Goal: Task Accomplishment & Management: Complete application form

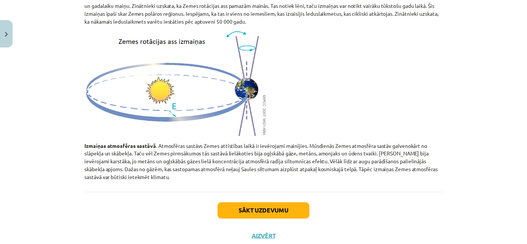
scroll to position [471, 0]
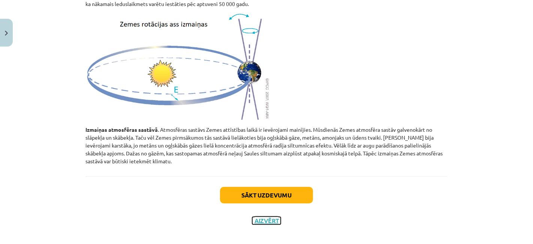
click at [267, 217] on button "Aizvērt" at bounding box center [266, 221] width 29 height 8
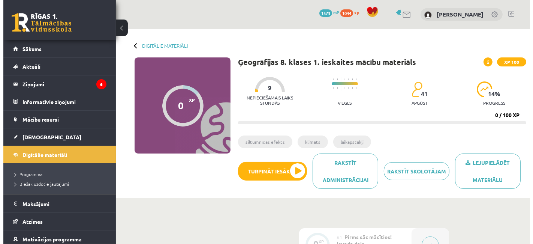
scroll to position [0, 0]
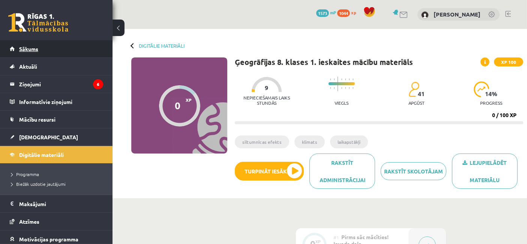
click at [32, 53] on link "Sākums" at bounding box center [56, 48] width 93 height 17
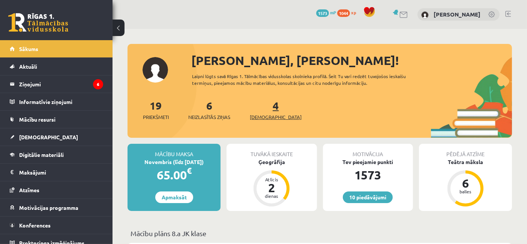
click at [264, 116] on span "[DEMOGRAPHIC_DATA]" at bounding box center [276, 117] width 52 height 8
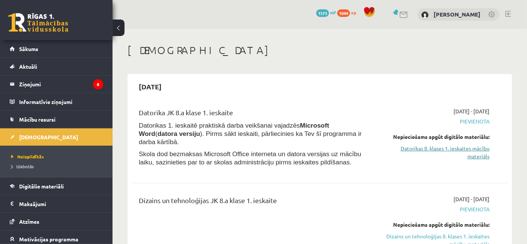
click at [474, 147] on link "Datorikas 8. klases 1. ieskaites mācību materiāls" at bounding box center [435, 152] width 110 height 16
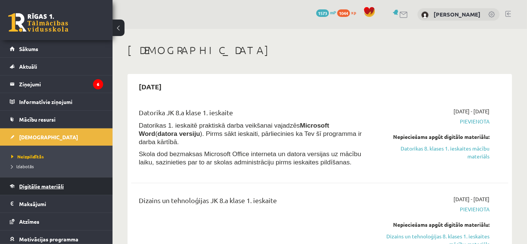
click at [53, 187] on span "Digitālie materiāli" at bounding box center [41, 186] width 45 height 7
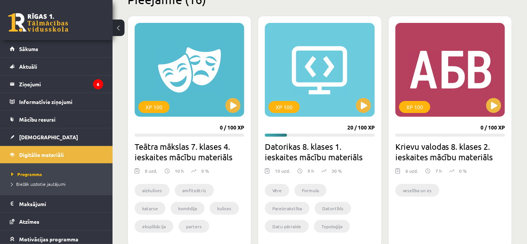
scroll to position [206, 0]
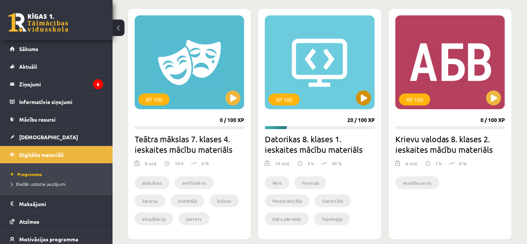
click at [309, 72] on div "XP 100" at bounding box center [320, 62] width 110 height 94
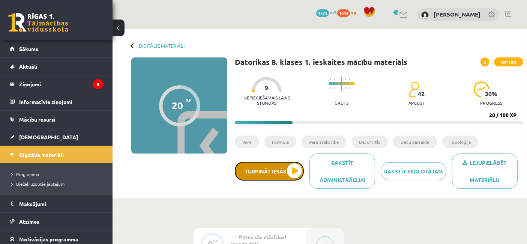
click at [281, 170] on button "Turpināt iesākto" at bounding box center [269, 171] width 69 height 19
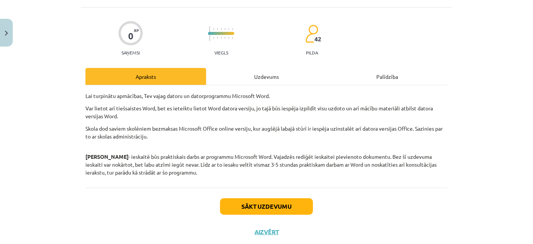
scroll to position [44, 0]
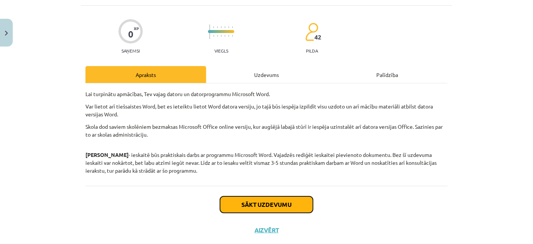
click at [274, 200] on button "Sākt uzdevumu" at bounding box center [266, 204] width 93 height 17
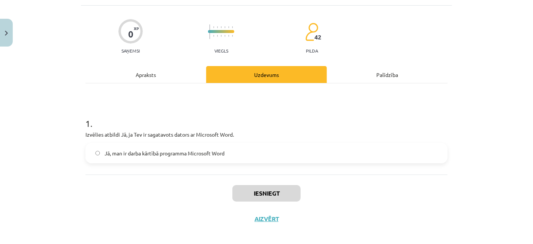
scroll to position [18, 0]
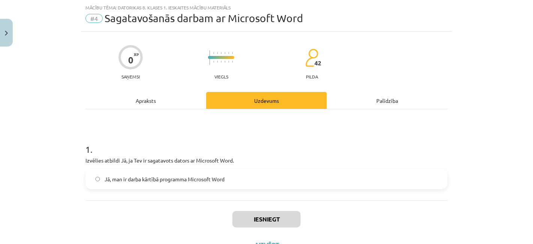
click at [99, 177] on label "Jā, man ir darba kārtībā programma Microsoft Word" at bounding box center [266, 179] width 361 height 19
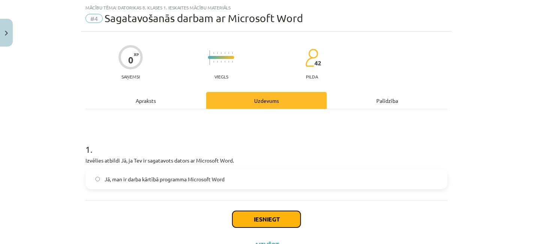
click at [275, 221] on button "Iesniegt" at bounding box center [267, 219] width 68 height 17
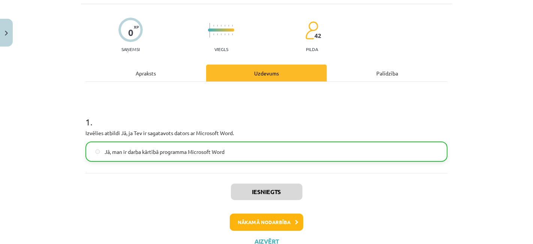
scroll to position [52, 0]
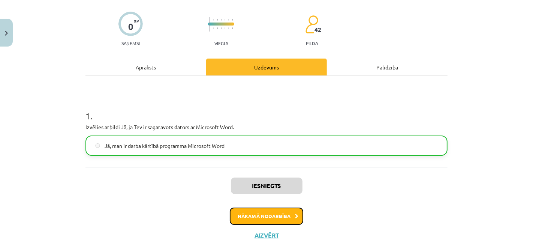
click at [243, 218] on button "Nākamā nodarbība" at bounding box center [267, 215] width 74 height 17
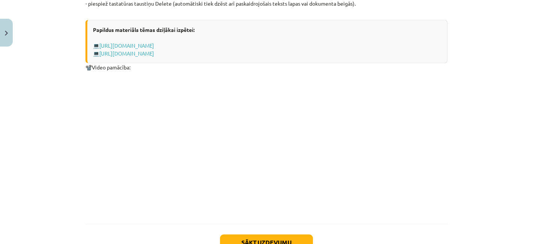
scroll to position [1007, 0]
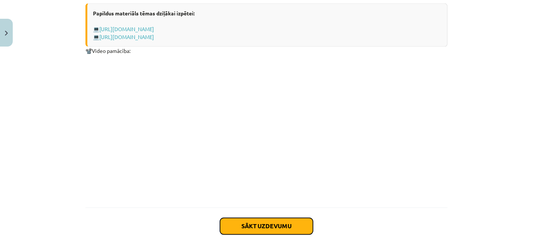
click at [274, 227] on button "Sākt uzdevumu" at bounding box center [266, 226] width 93 height 17
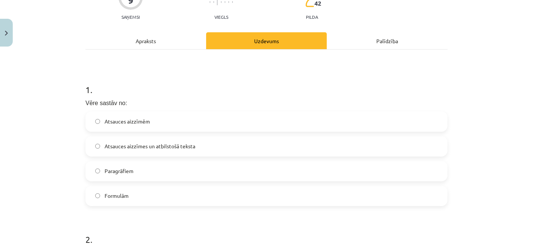
scroll to position [85, 0]
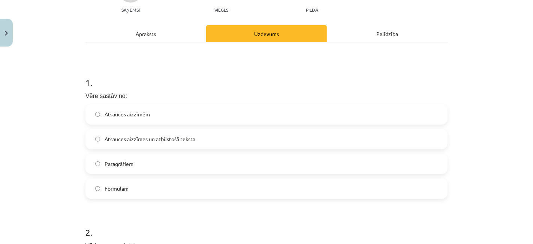
click at [121, 136] on span "Atsauces aizzīmes un atbilstošā teksta" at bounding box center [150, 139] width 91 height 8
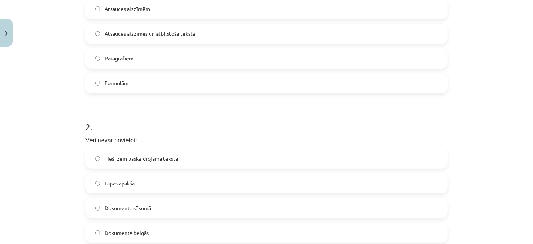
scroll to position [207, 0]
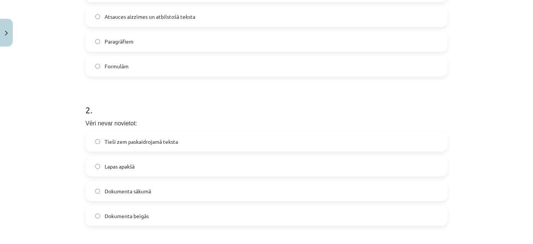
click at [105, 141] on span "Tieši zem paskaidrojamā teksta" at bounding box center [142, 142] width 74 height 8
click at [105, 165] on span "Lapas apakšā" at bounding box center [120, 166] width 30 height 8
click at [105, 141] on span "Tieši zem paskaidrojamā teksta" at bounding box center [142, 142] width 74 height 8
click at [99, 192] on label "Dokumenta sākumā" at bounding box center [266, 191] width 361 height 19
click at [99, 142] on label "Tieši zem paskaidrojamā teksta" at bounding box center [266, 141] width 361 height 19
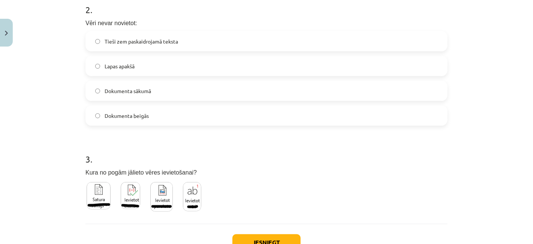
scroll to position [352, 0]
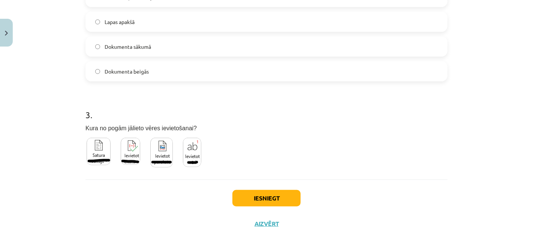
click at [191, 152] on img at bounding box center [192, 152] width 18 height 29
click at [264, 201] on button "Iesniegt" at bounding box center [267, 198] width 68 height 17
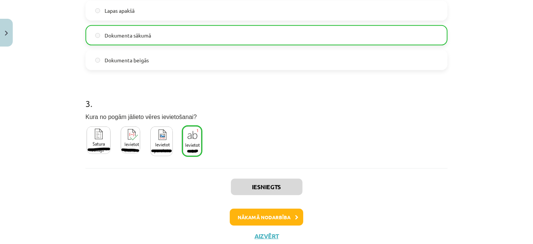
scroll to position [368, 0]
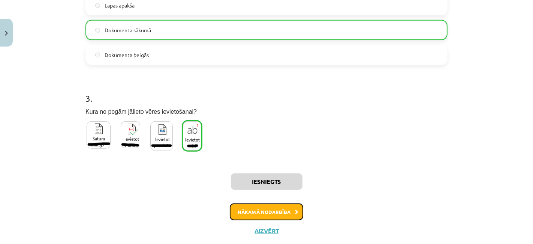
click at [271, 207] on button "Nākamā nodarbība" at bounding box center [267, 211] width 74 height 17
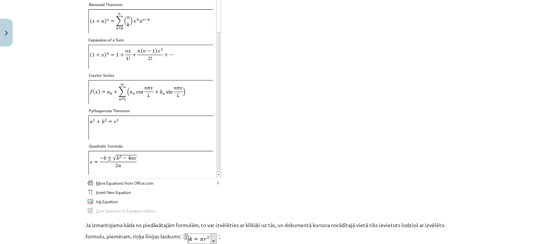
scroll to position [491, 0]
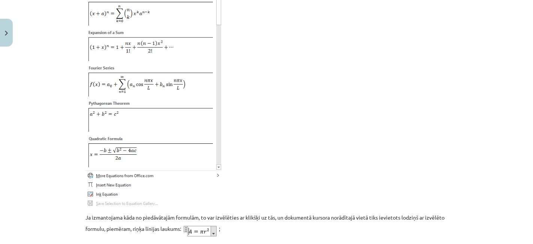
click at [357, 201] on p at bounding box center [267, 78] width 362 height 256
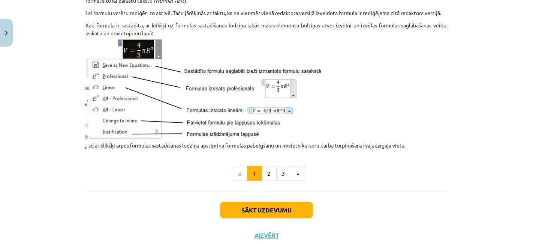
scroll to position [974, 0]
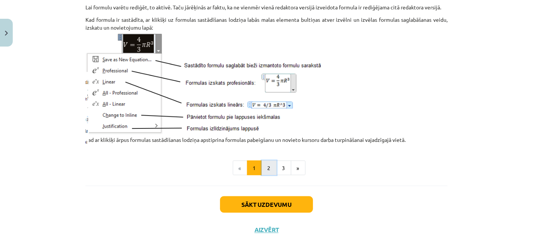
click at [270, 172] on button "2" at bounding box center [269, 168] width 15 height 15
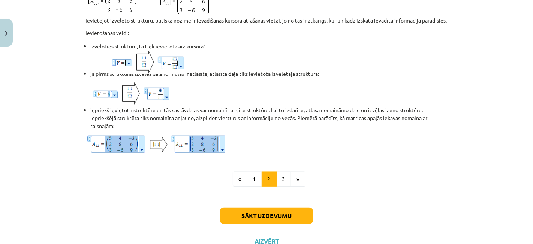
scroll to position [650, 0]
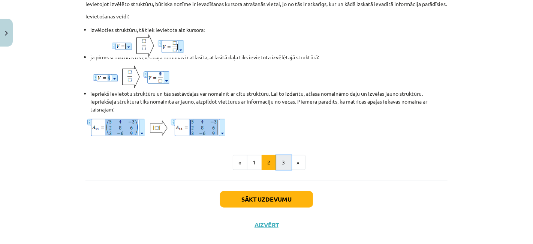
click at [281, 165] on button "3" at bounding box center [283, 162] width 15 height 15
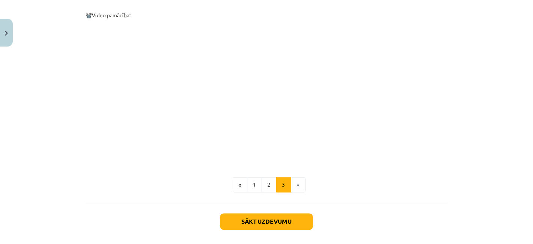
scroll to position [1151, 0]
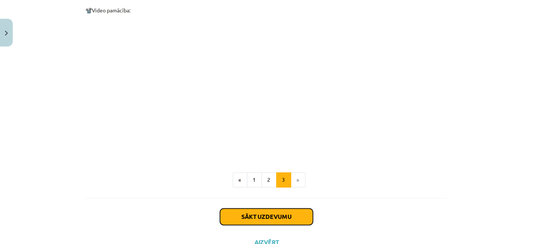
click at [244, 215] on button "Sākt uzdevumu" at bounding box center [266, 217] width 93 height 17
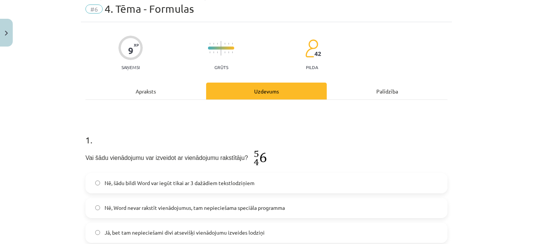
scroll to position [35, 0]
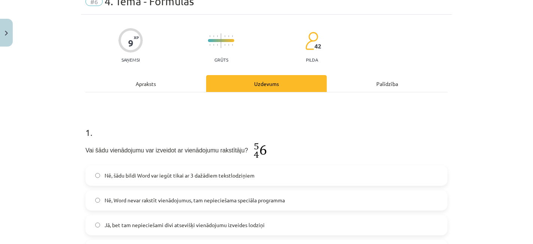
click at [93, 222] on label "Jā, bet tam nepieciešami divi atsevišķi vienādojumu izveides lodziņi" at bounding box center [266, 225] width 361 height 19
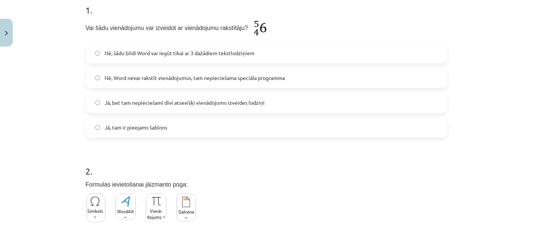
scroll to position [174, 0]
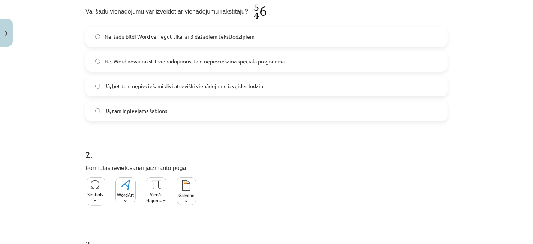
click at [155, 190] on img at bounding box center [156, 190] width 21 height 26
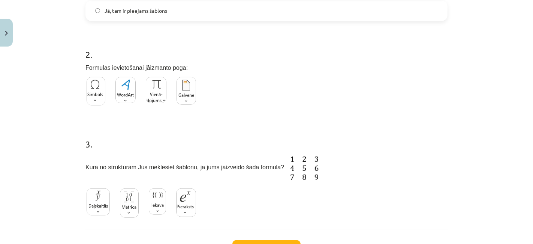
scroll to position [291, 0]
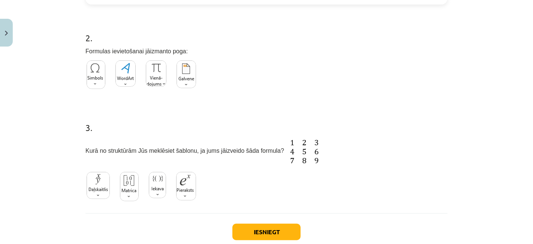
click at [93, 186] on img at bounding box center [98, 185] width 23 height 27
click at [242, 232] on button "Iesniegt" at bounding box center [267, 232] width 68 height 17
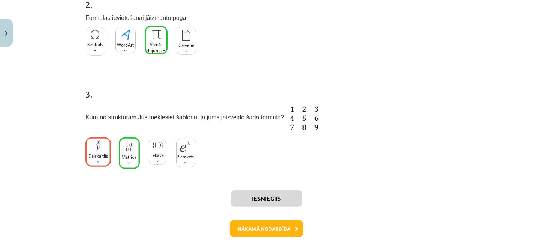
scroll to position [330, 0]
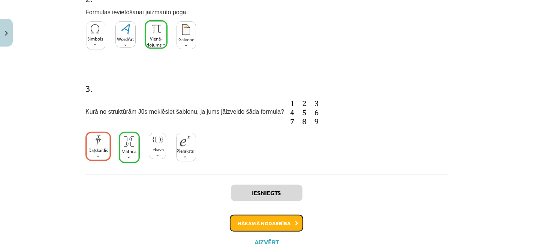
click at [256, 225] on button "Nākamā nodarbība" at bounding box center [267, 223] width 74 height 17
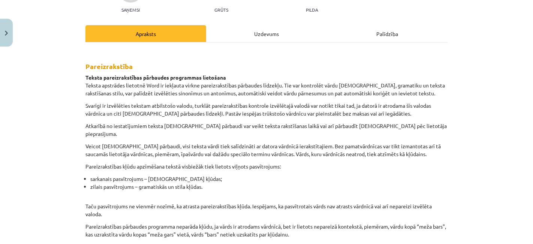
scroll to position [102, 0]
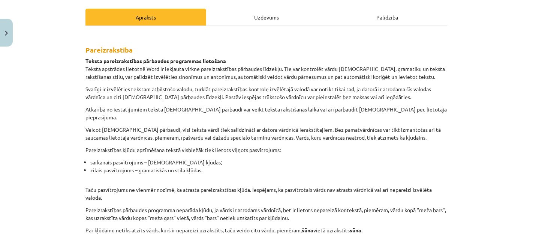
click at [526, 238] on div "Mācību tēma: Datorikas 8. klases 1. ieskaites mācību materiāls #7 5. Tēma - Par…" at bounding box center [266, 122] width 533 height 244
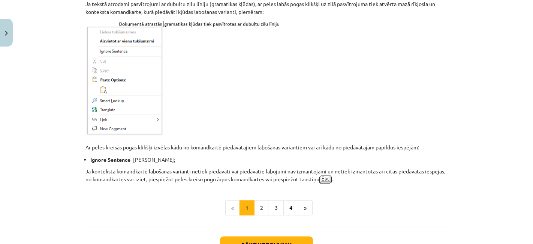
scroll to position [652, 0]
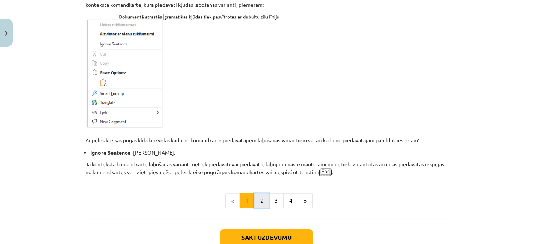
click at [262, 193] on button "2" at bounding box center [261, 200] width 15 height 15
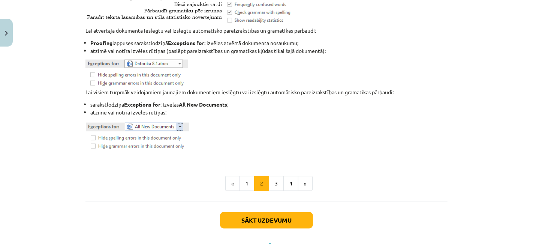
scroll to position [962, 0]
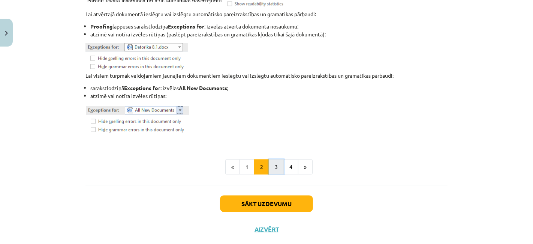
click at [276, 166] on button "3" at bounding box center [276, 166] width 15 height 15
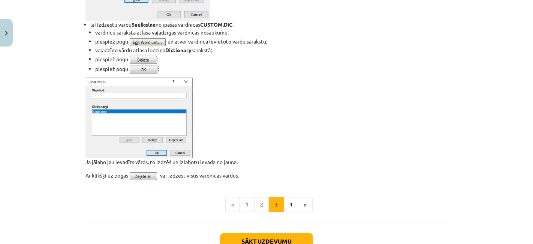
scroll to position [556, 0]
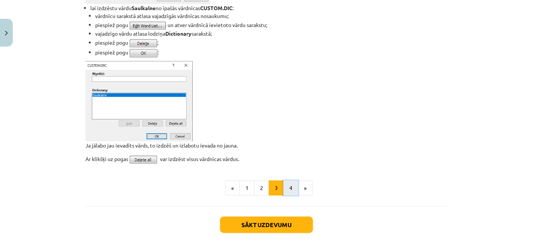
click at [287, 187] on button "4" at bounding box center [291, 187] width 15 height 15
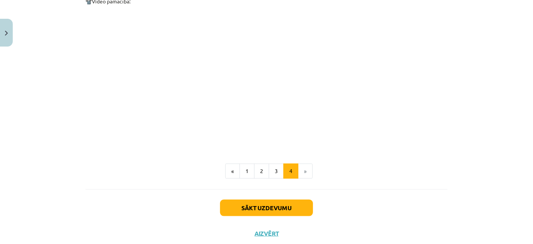
scroll to position [718, 0]
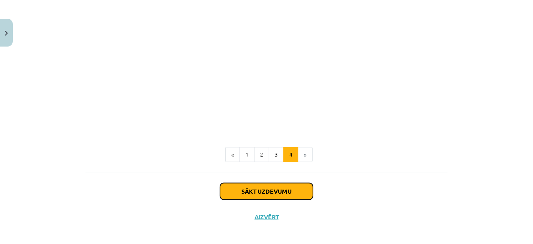
click at [257, 187] on button "Sākt uzdevumu" at bounding box center [266, 191] width 93 height 17
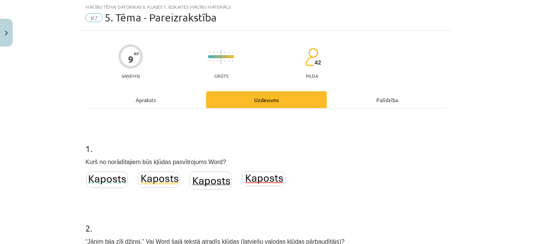
scroll to position [18, 0]
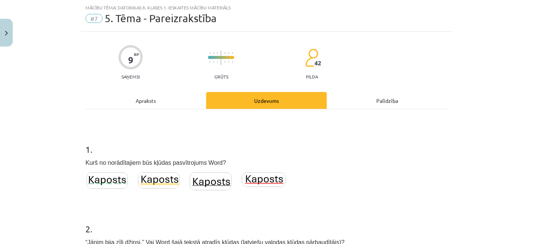
click at [263, 178] on img at bounding box center [264, 179] width 44 height 15
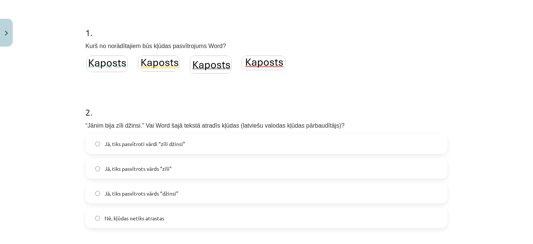
scroll to position [152, 0]
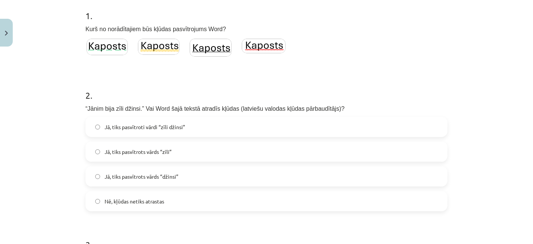
click at [147, 126] on span "Jā, tiks pasvītroti vārdi “zīli džinsi”" at bounding box center [145, 127] width 81 height 8
click at [153, 149] on span "Jā, tiks pasvītrots vārds “zīli”" at bounding box center [138, 152] width 67 height 8
click at [95, 108] on span "“Jānim bija zīli džinsi.” Vai Word šajā tekstā atradīs kļūdas (latviešu valodas…" at bounding box center [215, 108] width 259 height 6
copy span "Jānim bija zīli džinsi"
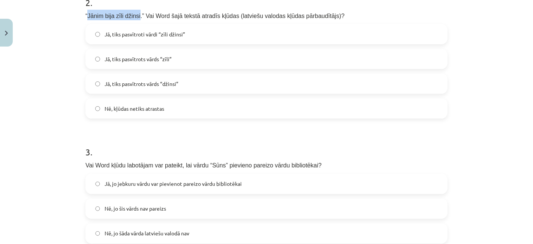
scroll to position [252, 0]
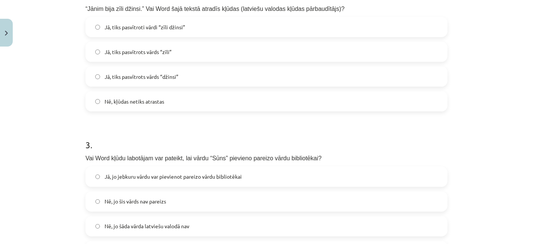
click at [132, 102] on span "Nē, kļūdas netiks atrastas" at bounding box center [135, 102] width 60 height 8
click at [98, 177] on label "Jā, jo jebkuru vārdu var pievienot pareizo vārdu bibliotēkai" at bounding box center [266, 176] width 361 height 19
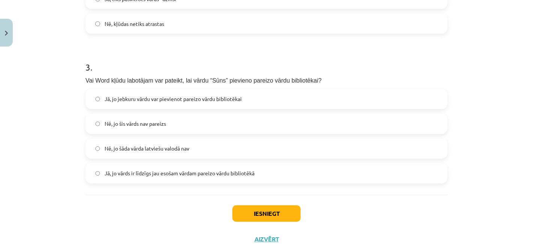
scroll to position [335, 0]
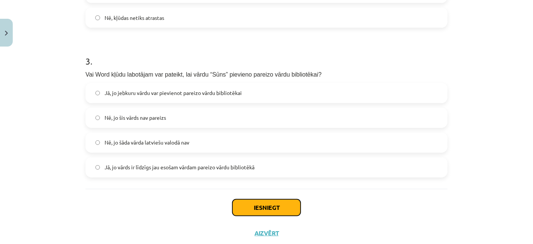
click at [264, 207] on button "Iesniegt" at bounding box center [267, 207] width 68 height 17
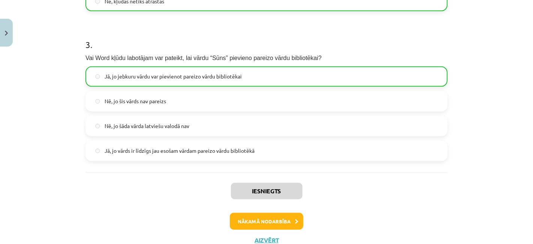
scroll to position [379, 0]
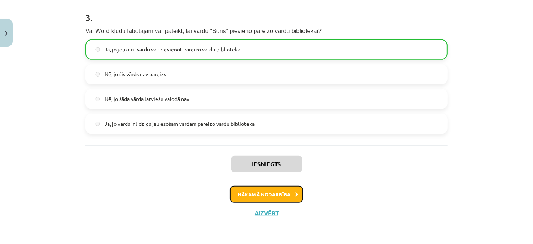
click at [252, 198] on button "Nākamā nodarbība" at bounding box center [267, 194] width 74 height 17
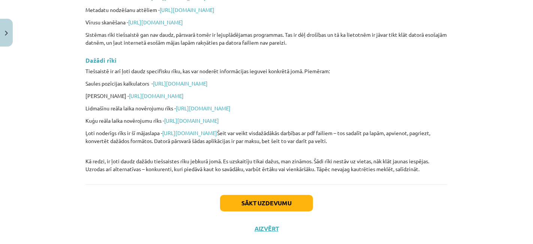
scroll to position [1836, 0]
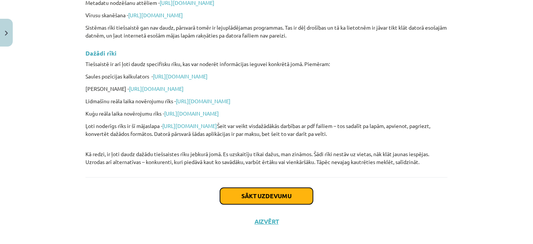
click at [278, 195] on button "Sākt uzdevumu" at bounding box center [266, 196] width 93 height 17
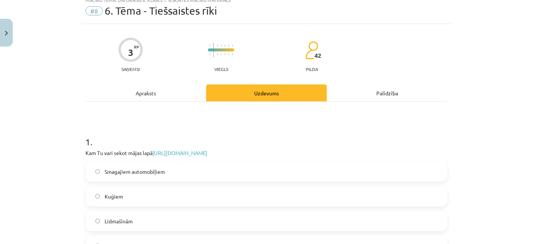
scroll to position [18, 0]
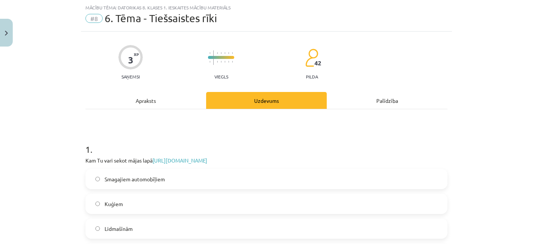
click at [263, 159] on p "Kam Tu vari sekot mājas lapā https://www.flightradar24.com/56.65,23.73/10" at bounding box center [267, 160] width 362 height 8
click at [150, 158] on p "Kam Tu vari sekot mājas lapā https://www.flightradar24.com/56.65,23.73/10" at bounding box center [267, 160] width 362 height 8
click at [150, 159] on p "Kam Tu vari sekot mājas lapā https://www.flightradar24.com/56.65,23.73/10" at bounding box center [267, 160] width 362 height 8
click at [110, 226] on span "Lidmašīnām" at bounding box center [119, 229] width 28 height 8
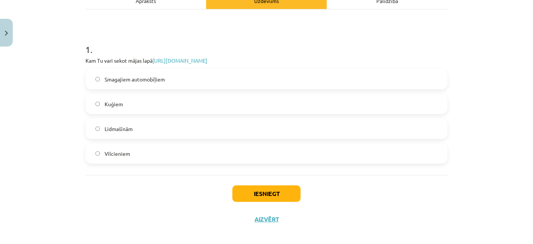
scroll to position [124, 0]
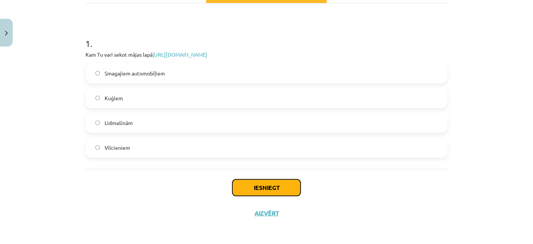
click at [267, 186] on button "Iesniegt" at bounding box center [267, 187] width 68 height 17
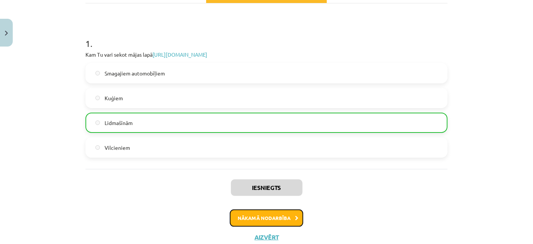
click at [280, 219] on button "Nākamā nodarbība" at bounding box center [267, 217] width 74 height 17
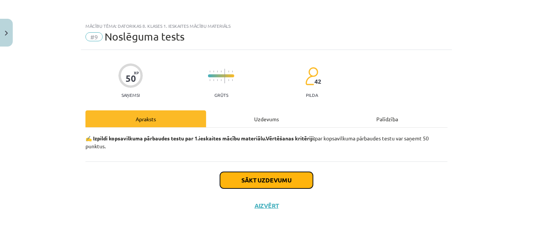
click at [287, 177] on button "Sākt uzdevumu" at bounding box center [266, 180] width 93 height 17
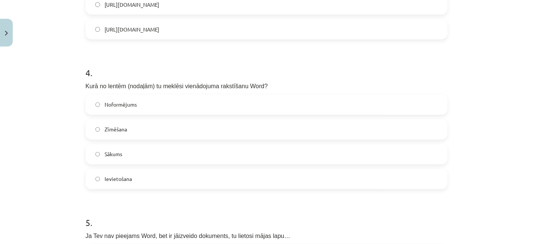
scroll to position [550, 0]
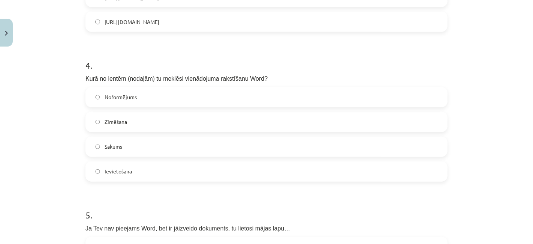
click at [109, 170] on span "Ievietošana" at bounding box center [118, 171] width 27 height 8
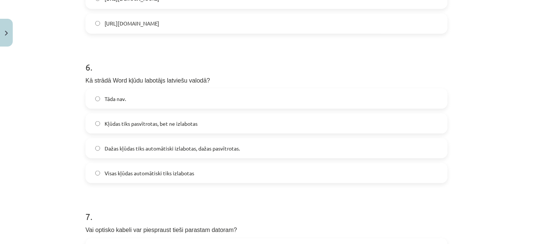
scroll to position [850, 0]
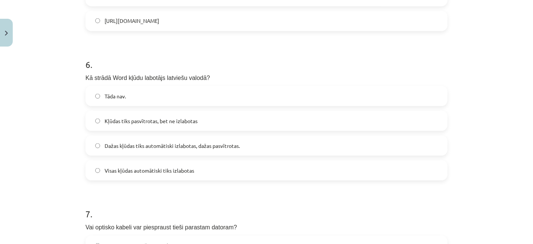
click at [128, 118] on span "Kļūdas tiks pasvītrotas, bet ne izlabotas" at bounding box center [151, 121] width 93 height 8
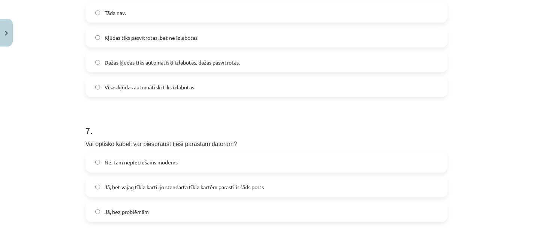
scroll to position [950, 0]
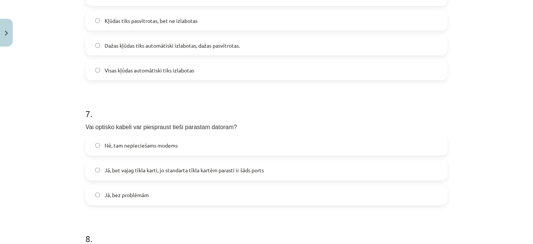
click at [96, 141] on label "Nē, tam nepieciešams modems" at bounding box center [266, 145] width 361 height 19
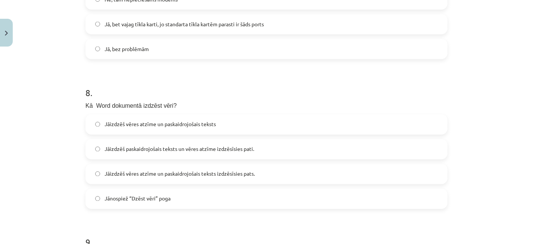
scroll to position [1100, 0]
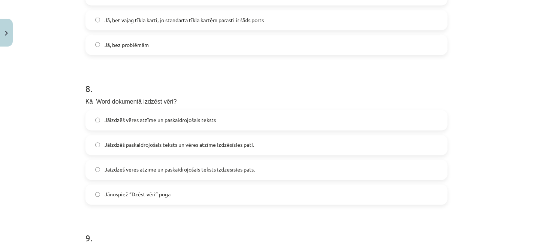
click at [136, 194] on span "Jānospiež “Dzēst vēri” poga" at bounding box center [138, 195] width 66 height 8
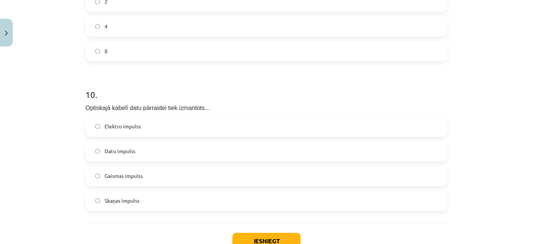
scroll to position [1400, 0]
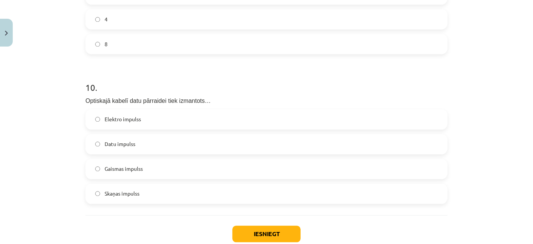
click at [105, 167] on span "Gaismas impulss" at bounding box center [124, 169] width 38 height 8
click at [257, 231] on button "Iesniegt" at bounding box center [267, 233] width 68 height 17
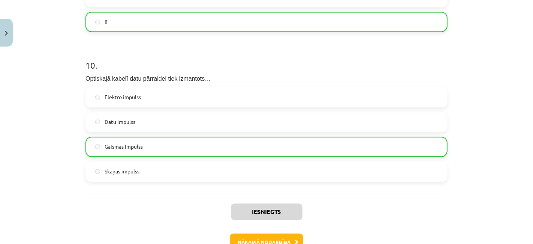
scroll to position [1470, 0]
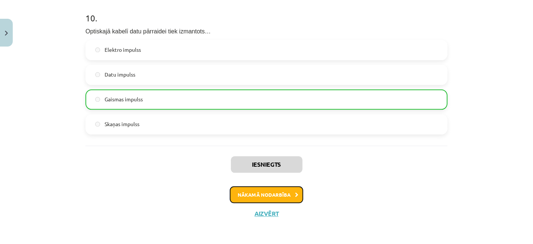
click at [257, 193] on button "Nākamā nodarbība" at bounding box center [267, 194] width 74 height 17
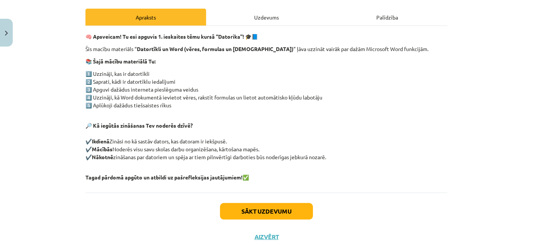
scroll to position [119, 0]
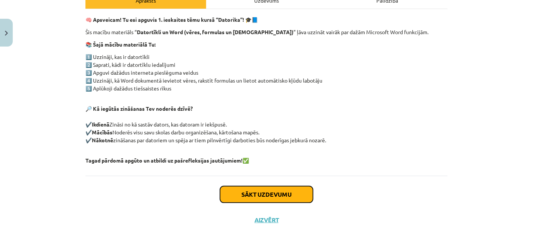
click at [248, 190] on button "Sākt uzdevumu" at bounding box center [266, 194] width 93 height 17
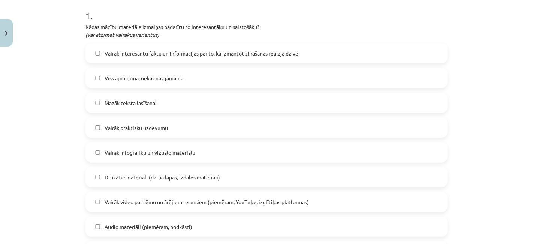
scroll to position [168, 0]
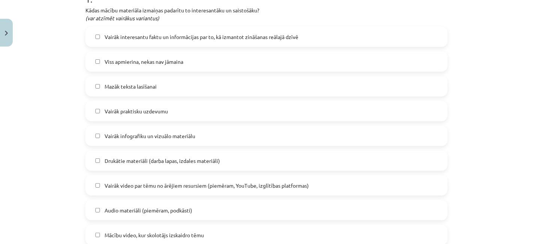
click at [108, 60] on span "Viss apmierina, nekas nav jāmaina" at bounding box center [144, 62] width 79 height 8
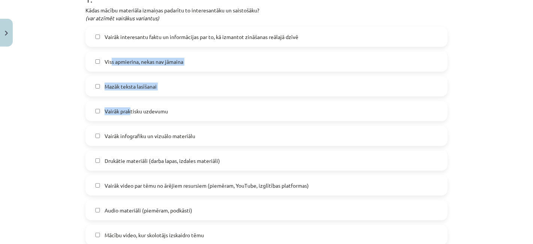
drag, startPoint x: 108, startPoint y: 60, endPoint x: 133, endPoint y: 139, distance: 83.0
click at [133, 139] on div "Vairāk interesantu faktu un informācijas par to, kā izmantot zināšanas reālajā …" at bounding box center [267, 161] width 362 height 268
click at [203, 107] on label "Vairāk praktisku uzdevumu" at bounding box center [266, 111] width 361 height 19
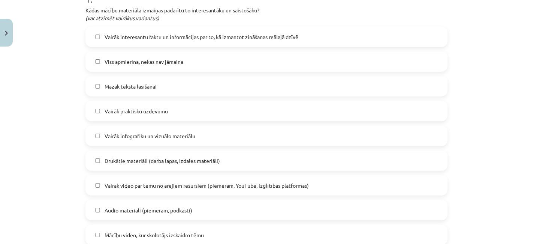
click at [157, 236] on span "Mācību video, kur skolotājs izskaidro tēmu" at bounding box center [154, 235] width 99 height 8
click at [156, 60] on span "Viss apmierina, nekas nav jāmaina" at bounding box center [144, 62] width 79 height 8
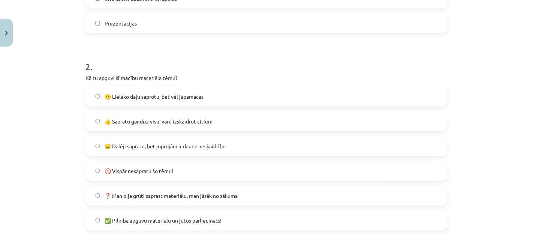
scroll to position [446, 0]
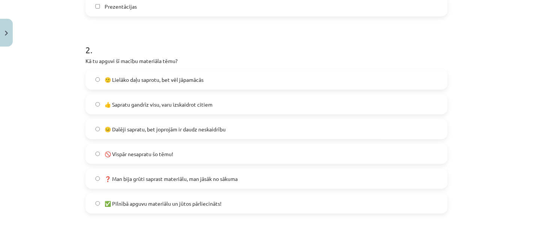
click at [168, 79] on span "🙂 Lielāko daļu saprotu, bet vēl jāpamācās" at bounding box center [154, 80] width 99 height 8
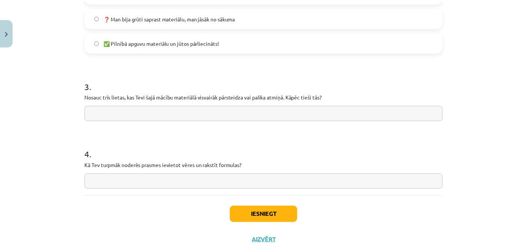
scroll to position [613, 0]
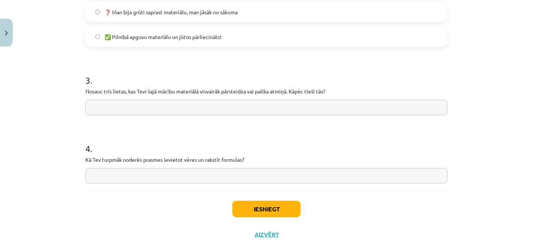
click at [223, 176] on input "text" at bounding box center [267, 175] width 362 height 15
click at [188, 109] on input "text" at bounding box center [267, 107] width 362 height 15
type input "**********"
click at [141, 177] on input "text" at bounding box center [267, 175] width 362 height 15
type input "**********"
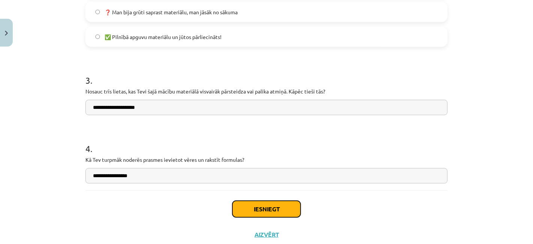
click at [248, 208] on button "Iesniegt" at bounding box center [267, 209] width 68 height 17
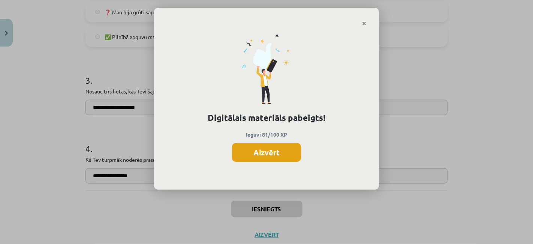
click at [281, 155] on button "Aizvērt" at bounding box center [266, 152] width 69 height 19
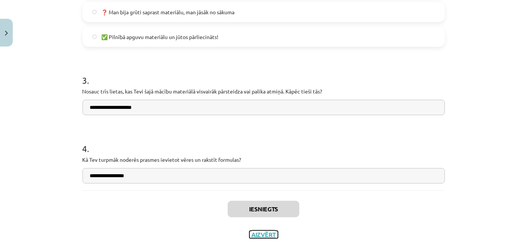
click at [265, 233] on button "Aizvērt" at bounding box center [263, 235] width 29 height 8
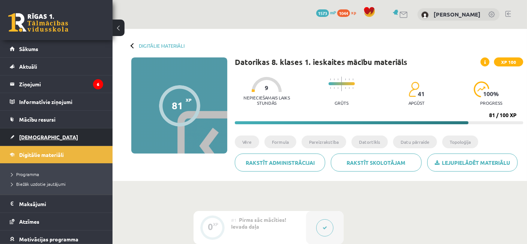
click at [36, 134] on span "[DEMOGRAPHIC_DATA]" at bounding box center [48, 137] width 59 height 7
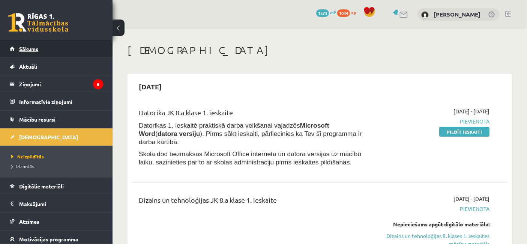
click at [33, 53] on link "Sākums" at bounding box center [56, 48] width 93 height 17
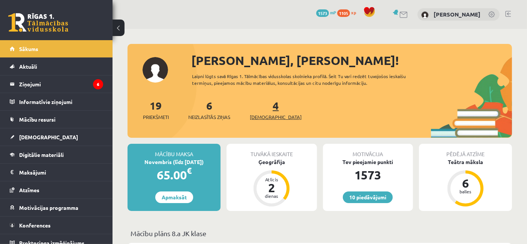
click at [267, 115] on span "[DEMOGRAPHIC_DATA]" at bounding box center [276, 117] width 52 height 8
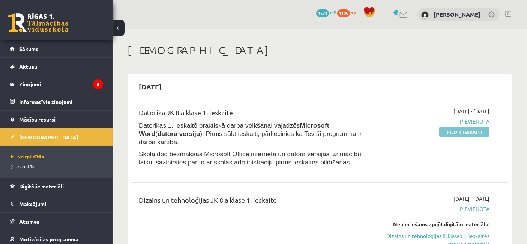
click at [464, 129] on link "Pildīt ieskaiti" at bounding box center [464, 132] width 50 height 10
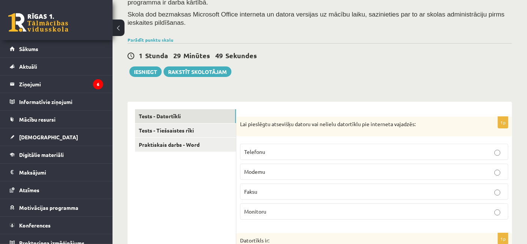
scroll to position [83, 0]
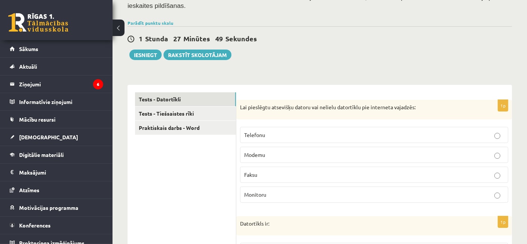
click at [327, 157] on p "Modemu" at bounding box center [374, 155] width 260 height 8
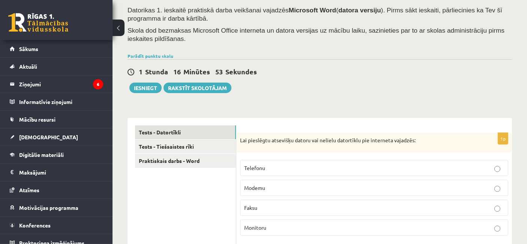
scroll to position [0, 0]
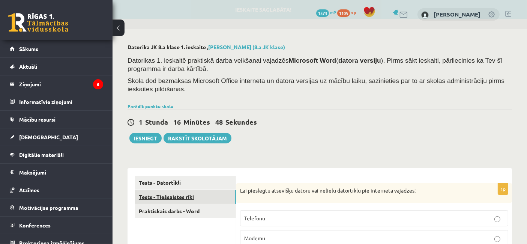
click at [174, 198] on link "Tests - Tiešsaistes rīki" at bounding box center [185, 197] width 101 height 14
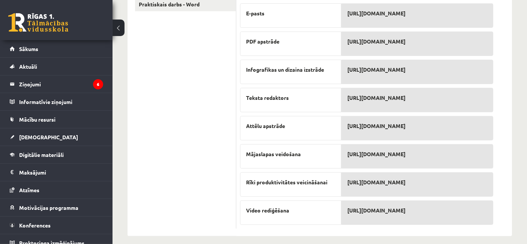
scroll to position [212, 0]
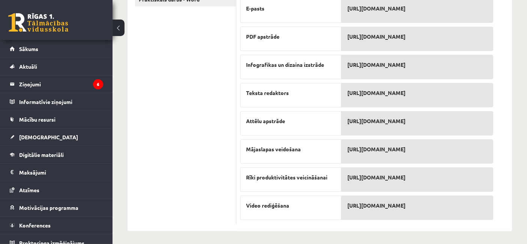
click at [400, 38] on span "https://www.calmlywriter.com/" at bounding box center [376, 37] width 58 height 8
click at [405, 173] on span "https://www.calmlywriter.com/" at bounding box center [376, 177] width 58 height 8
drag, startPoint x: 527, startPoint y: 125, endPoint x: 528, endPoint y: 104, distance: 21.1
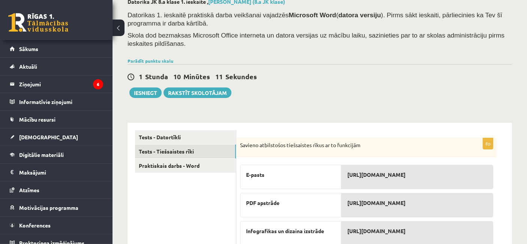
scroll to position [42, 0]
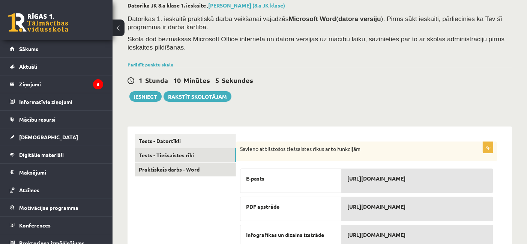
click at [180, 171] on link "Praktiskais darbs - Word" at bounding box center [185, 169] width 101 height 14
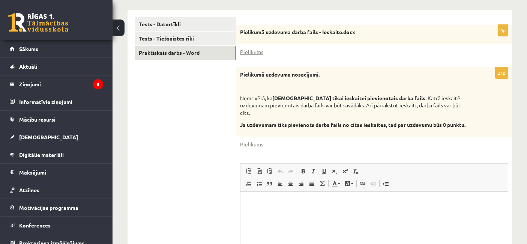
scroll to position [175, 0]
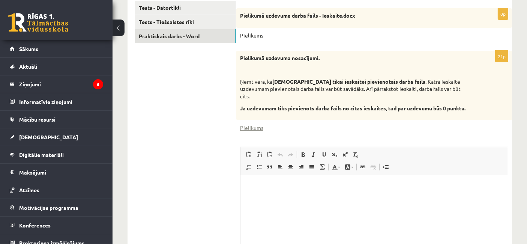
click at [255, 34] on link "Pielikums" at bounding box center [251, 36] width 23 height 8
click at [249, 36] on link "Pielikums" at bounding box center [251, 36] width 23 height 8
click at [248, 35] on link "Pielikums" at bounding box center [251, 36] width 23 height 8
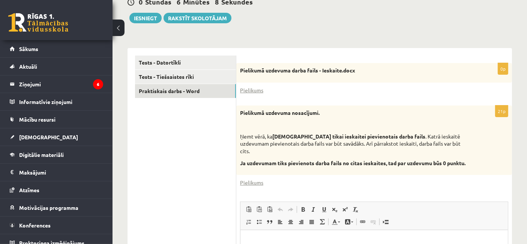
scroll to position [125, 0]
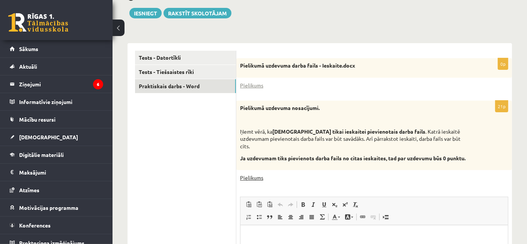
click at [249, 174] on link "Pielikums" at bounding box center [251, 178] width 23 height 8
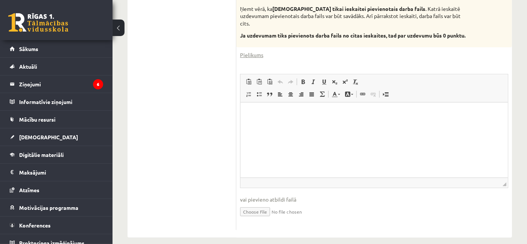
scroll to position [248, 0]
click at [255, 205] on input "file" at bounding box center [374, 210] width 268 height 15
type input "**********"
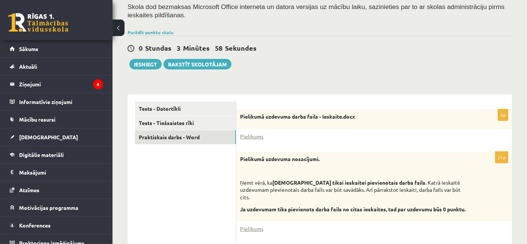
scroll to position [65, 0]
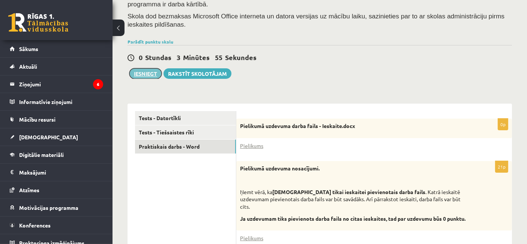
click at [145, 74] on button "Iesniegt" at bounding box center [145, 73] width 32 height 11
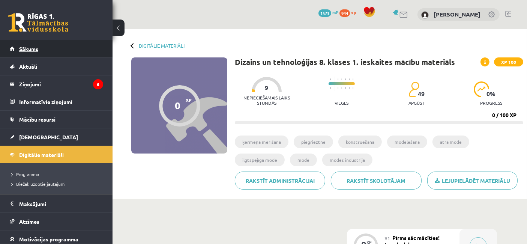
click at [20, 44] on link "Sākums" at bounding box center [56, 48] width 93 height 17
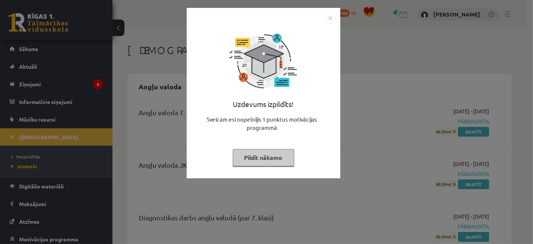
click at [281, 155] on button "Pildīt nākamo" at bounding box center [264, 157] width 62 height 17
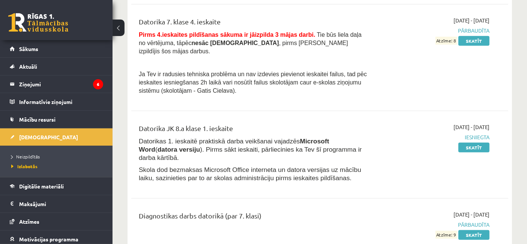
scroll to position [667, 0]
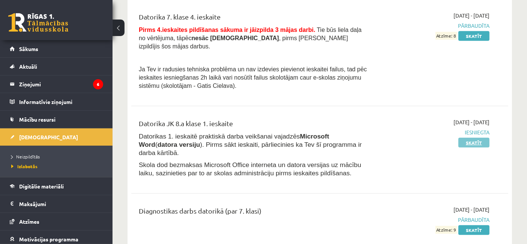
click at [478, 138] on link "Skatīt" at bounding box center [473, 143] width 31 height 10
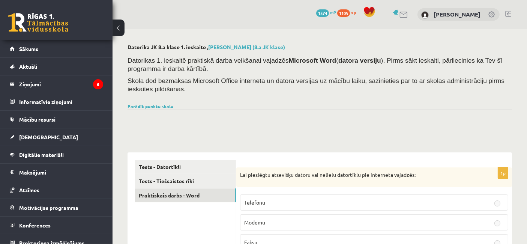
click at [159, 194] on link "Praktiskais darbs - Word" at bounding box center [185, 195] width 101 height 14
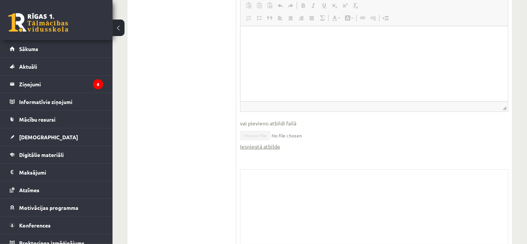
scroll to position [400, 0]
click at [252, 137] on link "Iesniegtā atbilde" at bounding box center [260, 141] width 40 height 8
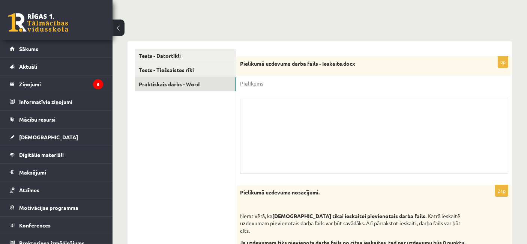
scroll to position [72, 0]
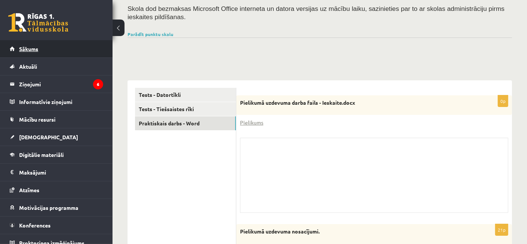
click at [36, 52] on link "Sākums" at bounding box center [56, 48] width 93 height 17
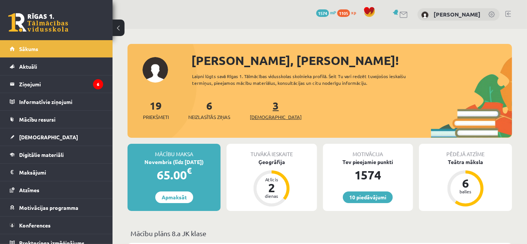
click at [267, 114] on span "[DEMOGRAPHIC_DATA]" at bounding box center [276, 117] width 52 height 8
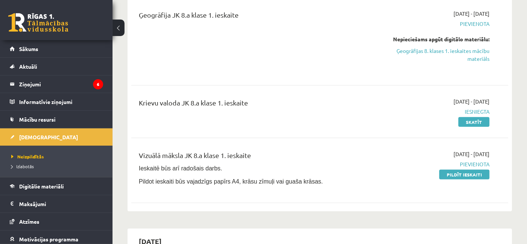
scroll to position [278, 0]
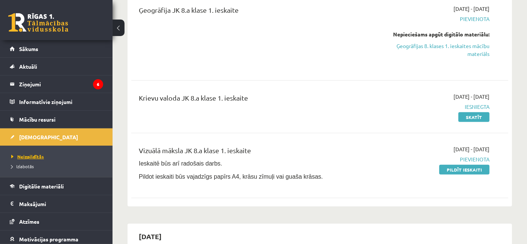
click at [24, 153] on span "Neizpildītās" at bounding box center [27, 156] width 33 height 6
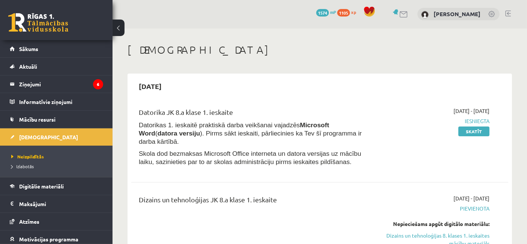
scroll to position [0, 0]
click at [28, 45] on span "Sākums" at bounding box center [28, 48] width 19 height 7
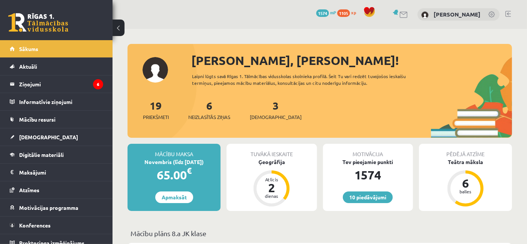
click at [509, 15] on link at bounding box center [508, 14] width 6 height 6
